Goal: Information Seeking & Learning: Learn about a topic

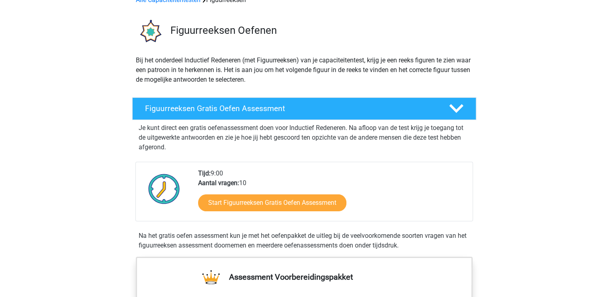
scroll to position [106, 0]
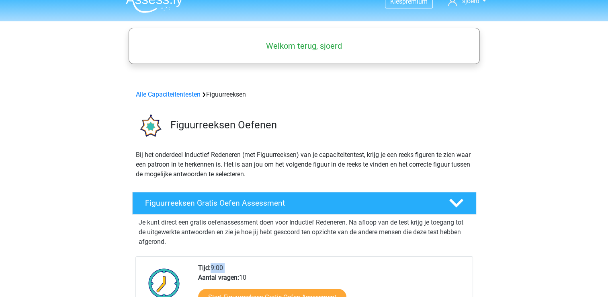
scroll to position [0, 0]
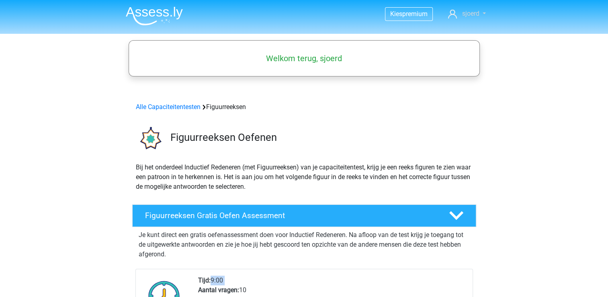
click at [470, 11] on span "sjoerd" at bounding box center [470, 14] width 17 height 8
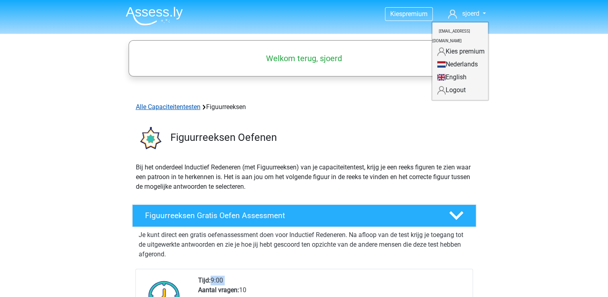
click at [178, 105] on link "Alle Capaciteitentesten" at bounding box center [168, 107] width 65 height 8
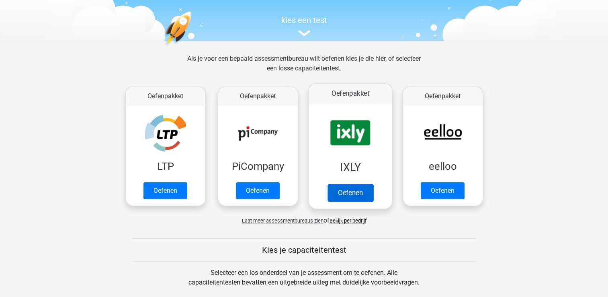
scroll to position [74, 0]
